Goal: Navigation & Orientation: Understand site structure

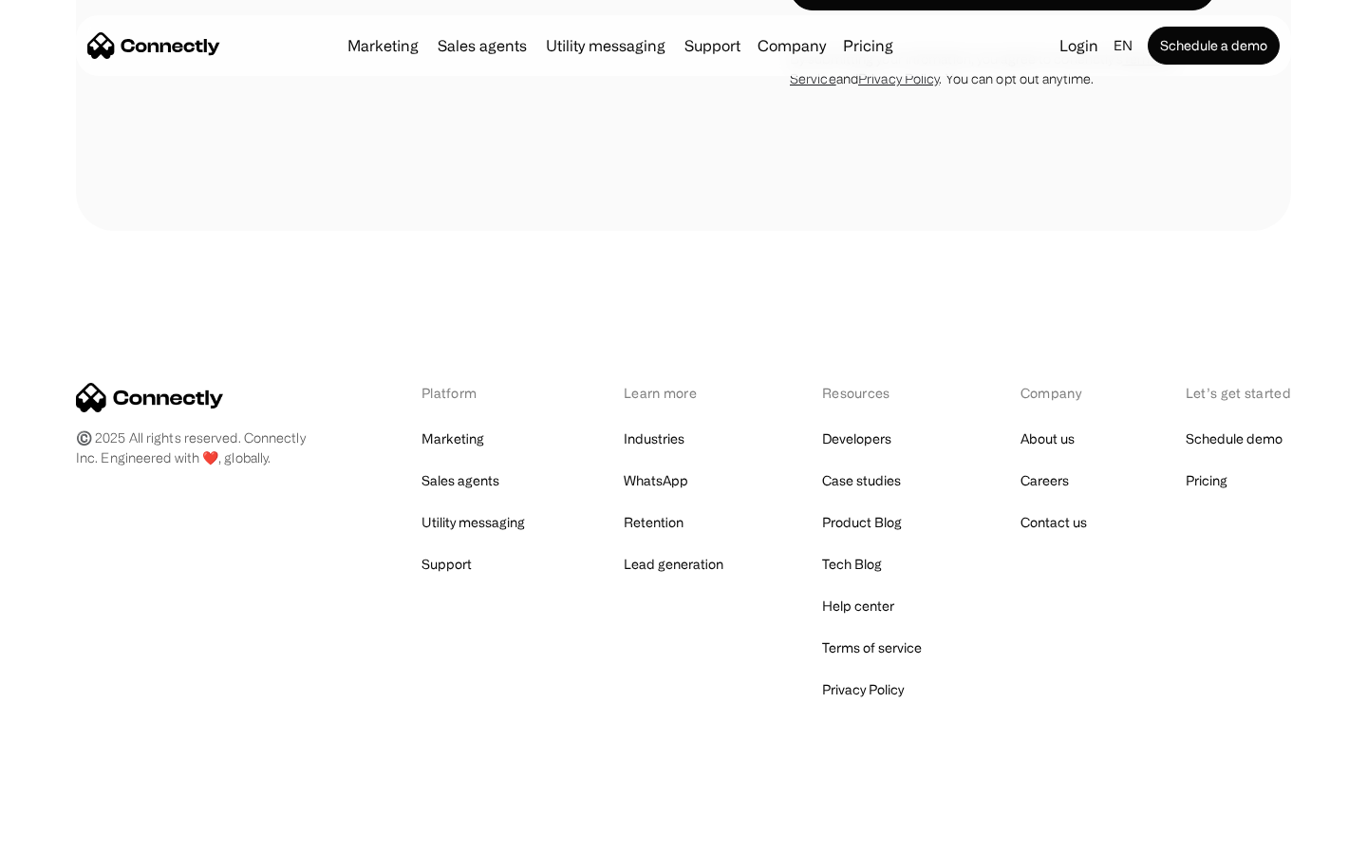
scroll to position [3666, 0]
